Goal: Find specific page/section: Find specific page/section

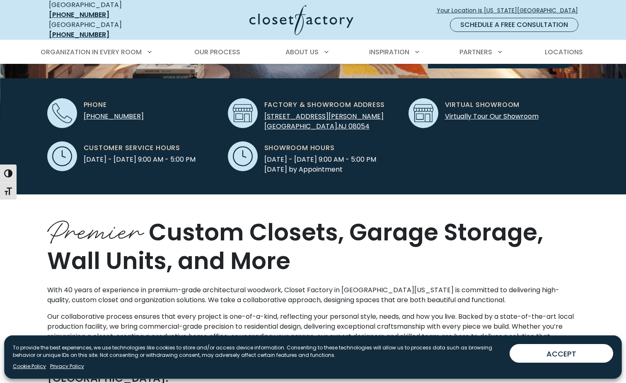
scroll to position [257, 0]
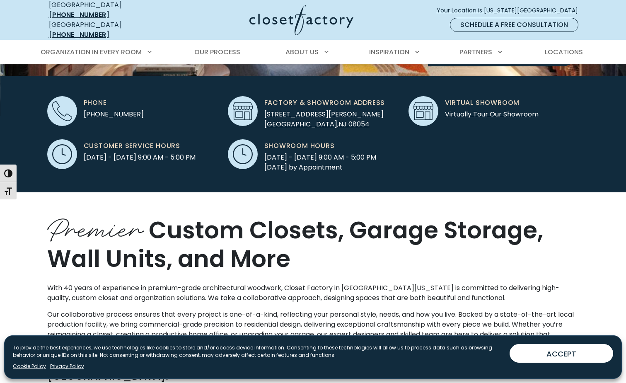
click at [286, 7] on img at bounding box center [301, 20] width 104 height 30
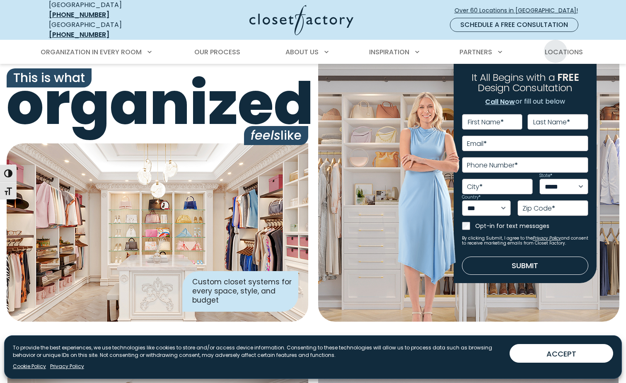
click at [556, 47] on span "Locations" at bounding box center [564, 52] width 38 height 10
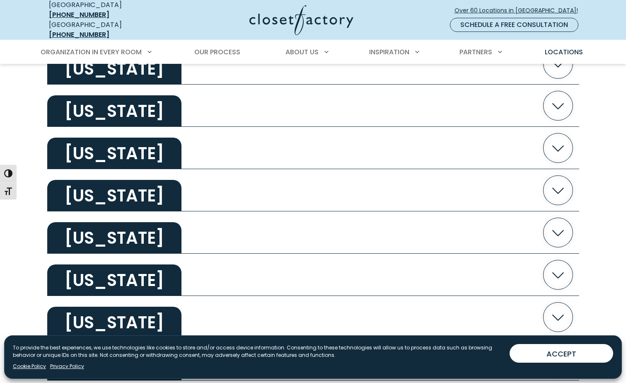
scroll to position [976, 0]
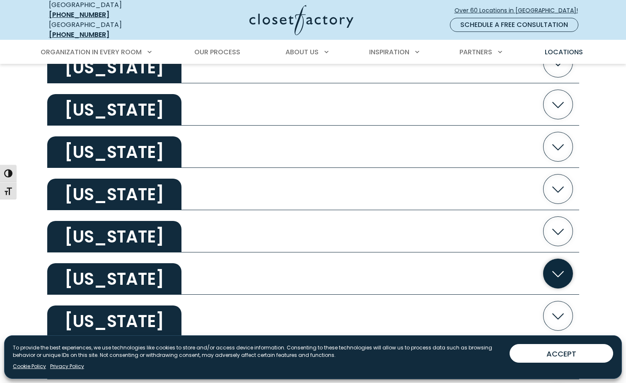
click at [142, 271] on h2 "[US_STATE]" at bounding box center [114, 278] width 134 height 31
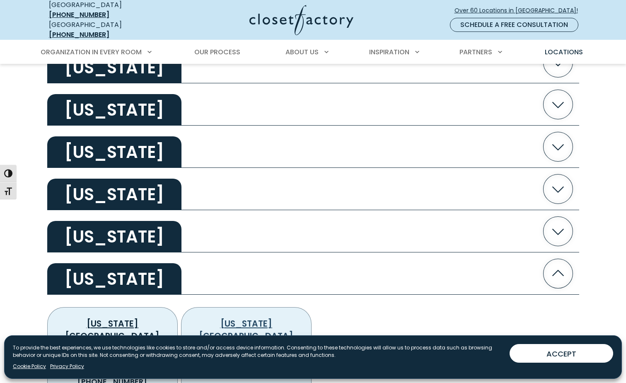
click at [249, 318] on link "[US_STATE][GEOGRAPHIC_DATA]" at bounding box center [246, 330] width 94 height 24
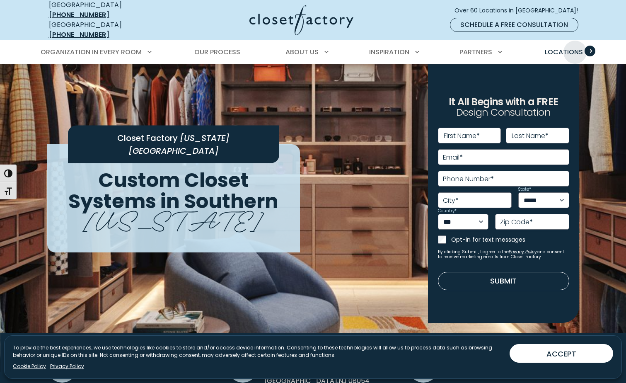
click at [575, 47] on span "Locations" at bounding box center [564, 52] width 38 height 10
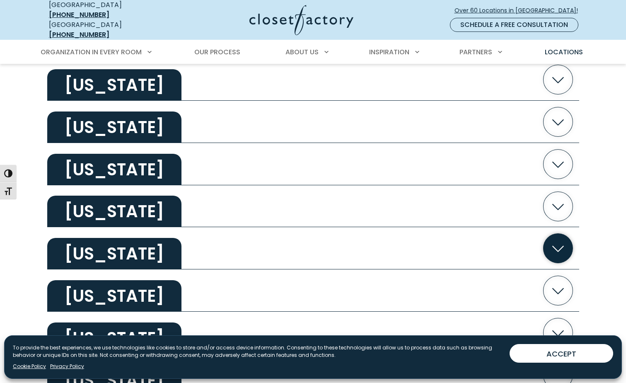
scroll to position [1254, 0]
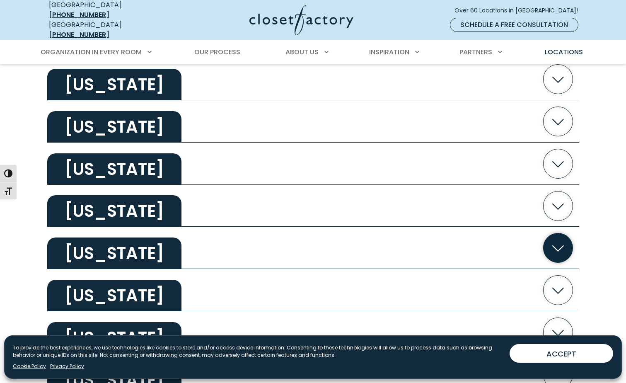
click at [141, 248] on h2 "[US_STATE]" at bounding box center [114, 252] width 134 height 31
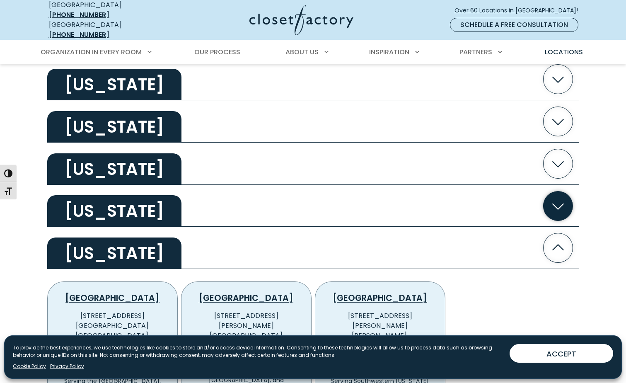
drag, startPoint x: 244, startPoint y: 242, endPoint x: 306, endPoint y: 211, distance: 69.3
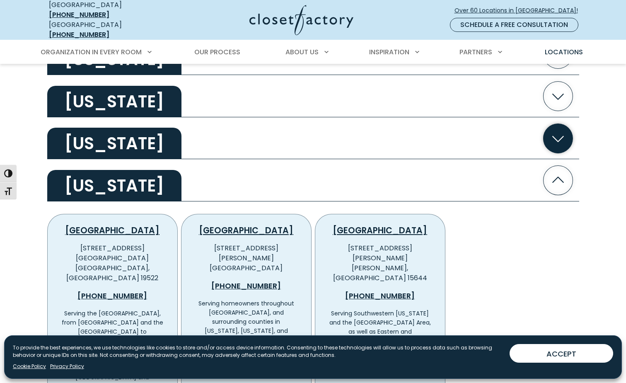
scroll to position [1324, 0]
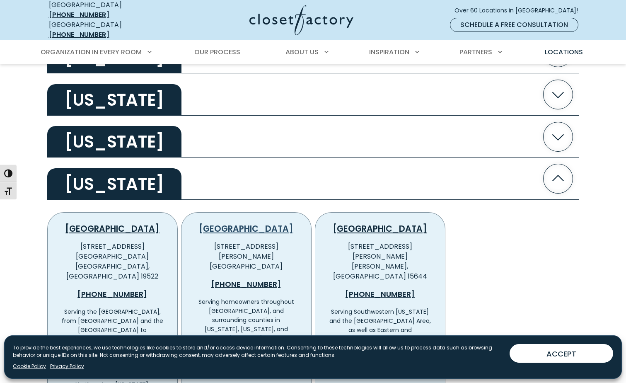
click at [255, 223] on link "Philadelphia" at bounding box center [246, 229] width 94 height 12
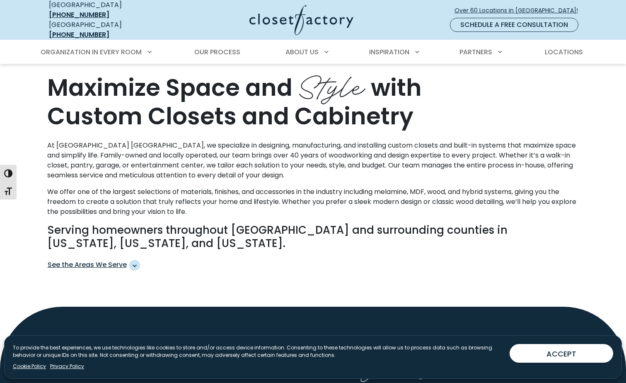
scroll to position [399, 0]
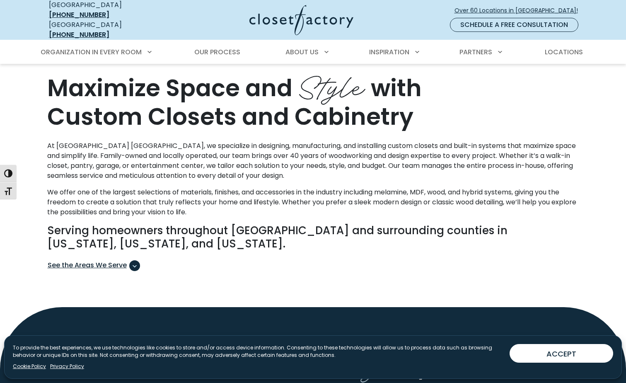
drag, startPoint x: 609, startPoint y: 209, endPoint x: 136, endPoint y: 258, distance: 475.0
click at [136, 260] on span "See the Areas We Serve" at bounding box center [134, 265] width 11 height 11
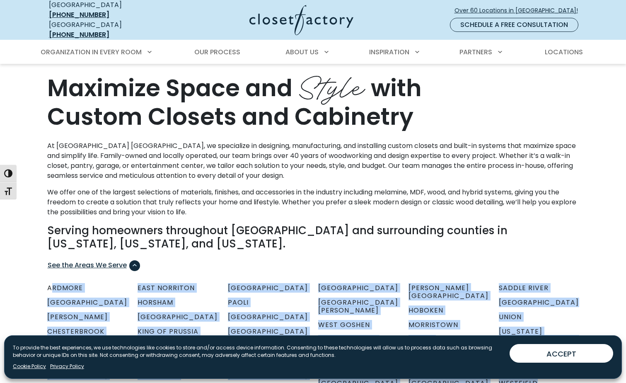
drag, startPoint x: 52, startPoint y: 282, endPoint x: 553, endPoint y: 326, distance: 503.4
click at [553, 326] on ul "Ardmore Cheltenham Chester Chesterbrook Coatesville Croydon Darby Doylestown Dr…" at bounding box center [313, 354] width 532 height 140
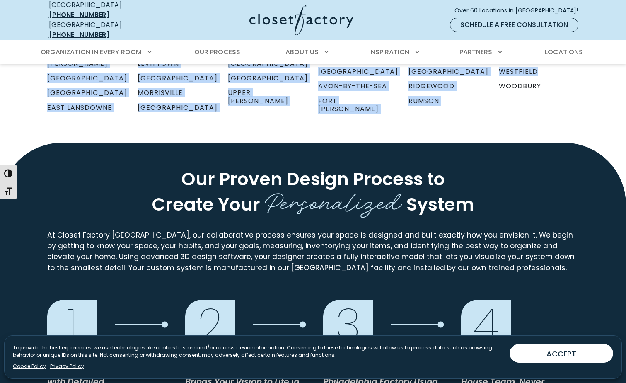
scroll to position [715, 0]
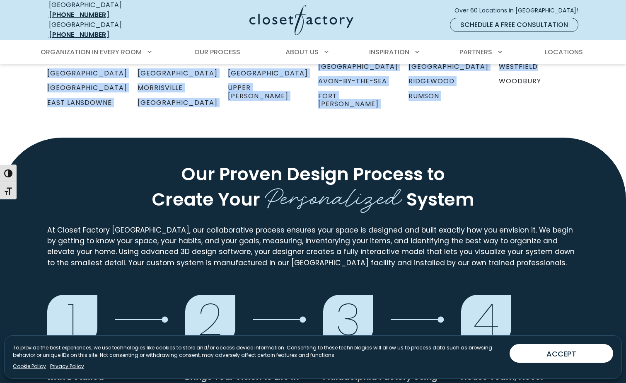
copy ul "rdmore Cheltenham Chester Chesterbrook Coatesville Croydon Darby Doylestown Dre…"
click at [563, 41] on link "Locations" at bounding box center [564, 52] width 55 height 23
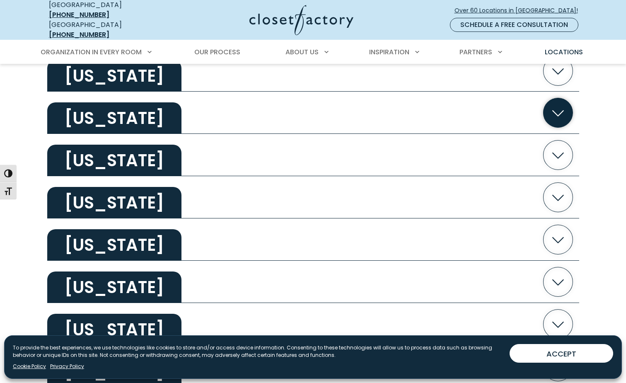
scroll to position [968, 0]
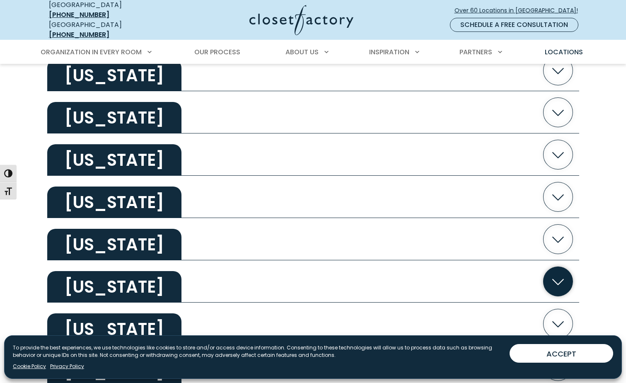
click at [119, 286] on h2 "[US_STATE]" at bounding box center [114, 286] width 134 height 31
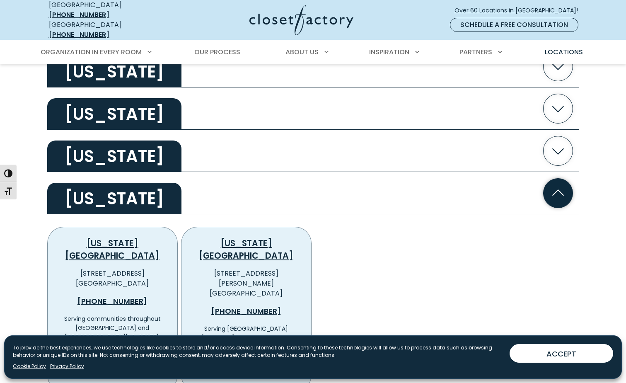
scroll to position [1059, 0]
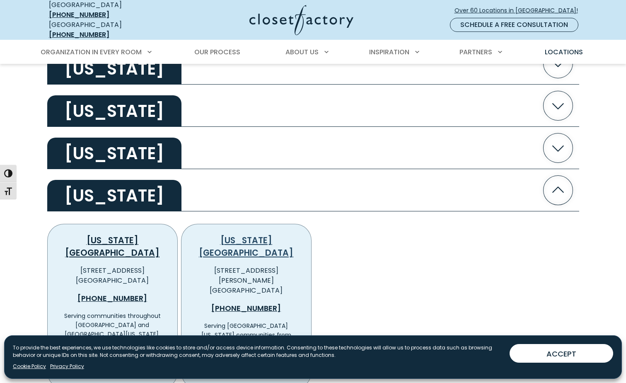
click at [252, 237] on link "[US_STATE][GEOGRAPHIC_DATA]" at bounding box center [246, 247] width 94 height 24
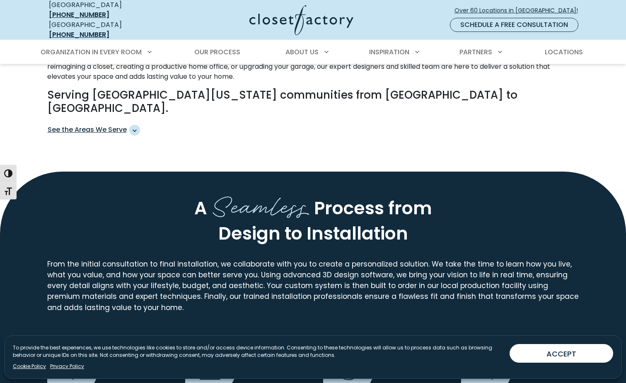
scroll to position [549, 0]
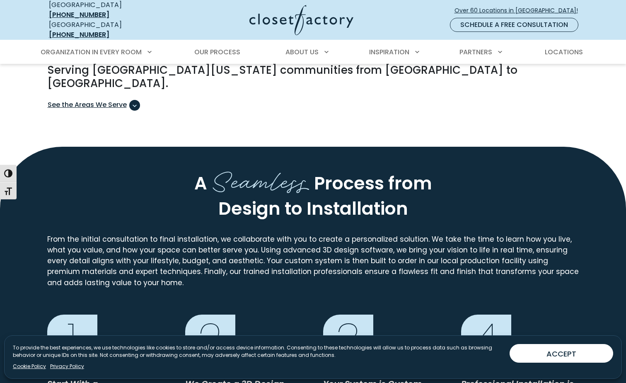
click at [137, 100] on span "See the Areas We Serve" at bounding box center [134, 105] width 11 height 11
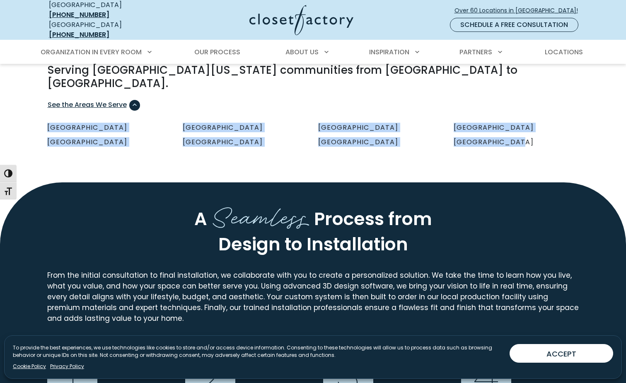
drag, startPoint x: 46, startPoint y: 107, endPoint x: 539, endPoint y: 122, distance: 493.0
click at [539, 122] on div "Premier Custom Closets, Garage Storage, Wall Units, and More With 40 years of e…" at bounding box center [313, 41] width 542 height 236
drag, startPoint x: 539, startPoint y: 122, endPoint x: 511, endPoint y: 109, distance: 31.0
copy ul "[GEOGRAPHIC_DATA] [GEOGRAPHIC_DATA] [GEOGRAPHIC_DATA] [GEOGRAPHIC_DATA] [GEOGRA…"
